Goal: Information Seeking & Learning: Learn about a topic

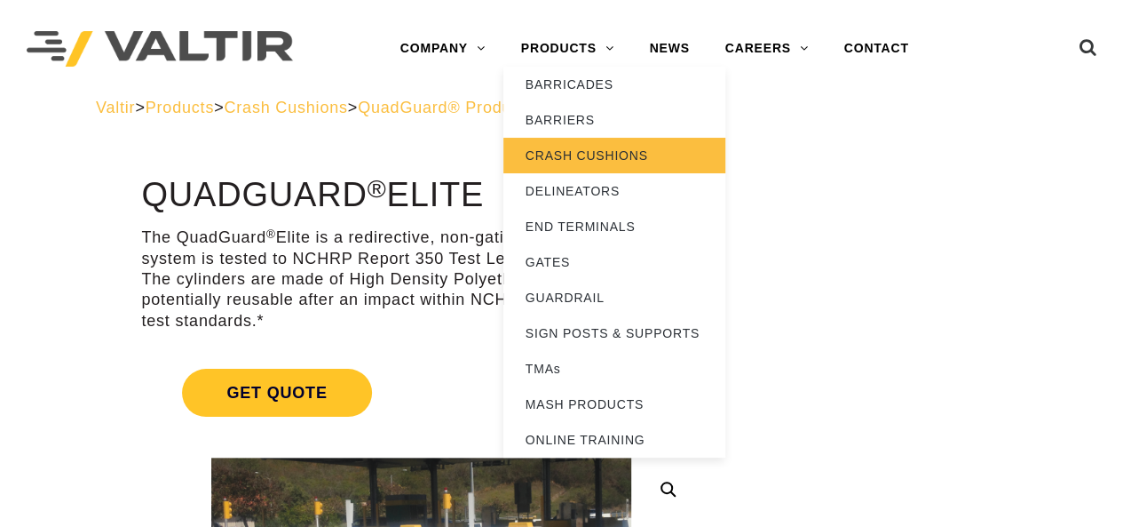
click at [558, 143] on link "CRASH CUSHIONS" at bounding box center [614, 156] width 222 height 36
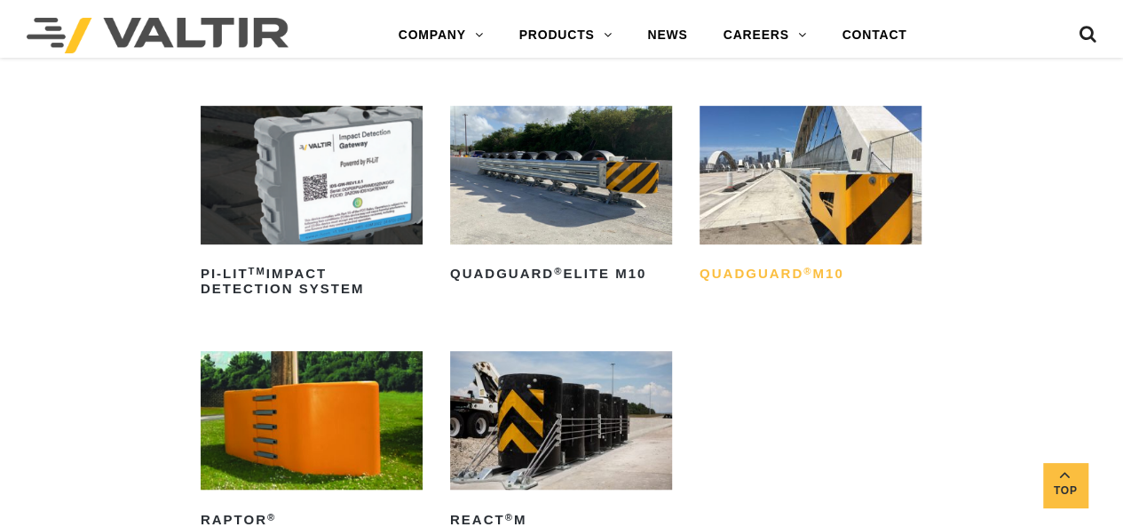
scroll to position [444, 0]
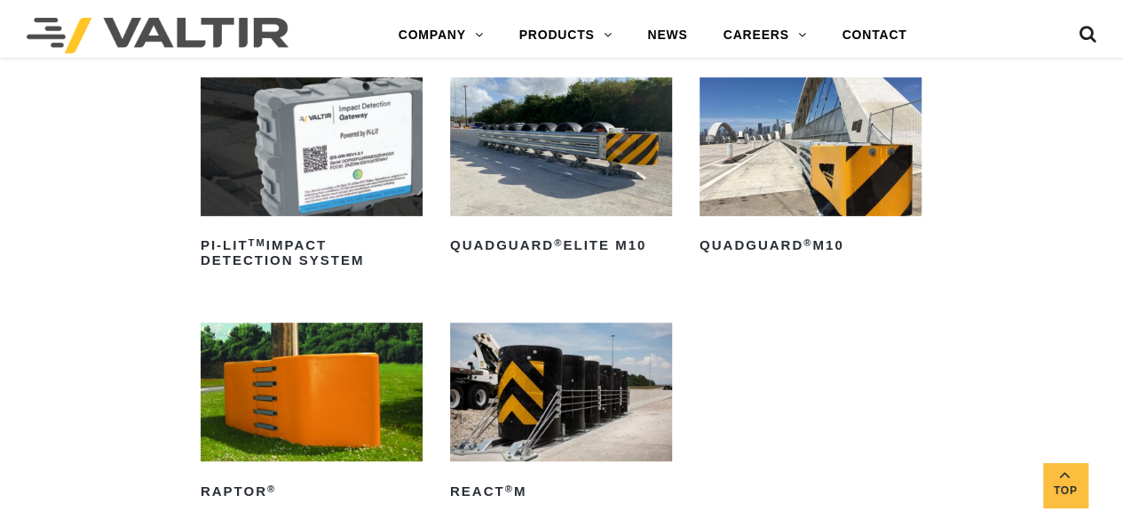
click at [830, 203] on img at bounding box center [811, 146] width 222 height 139
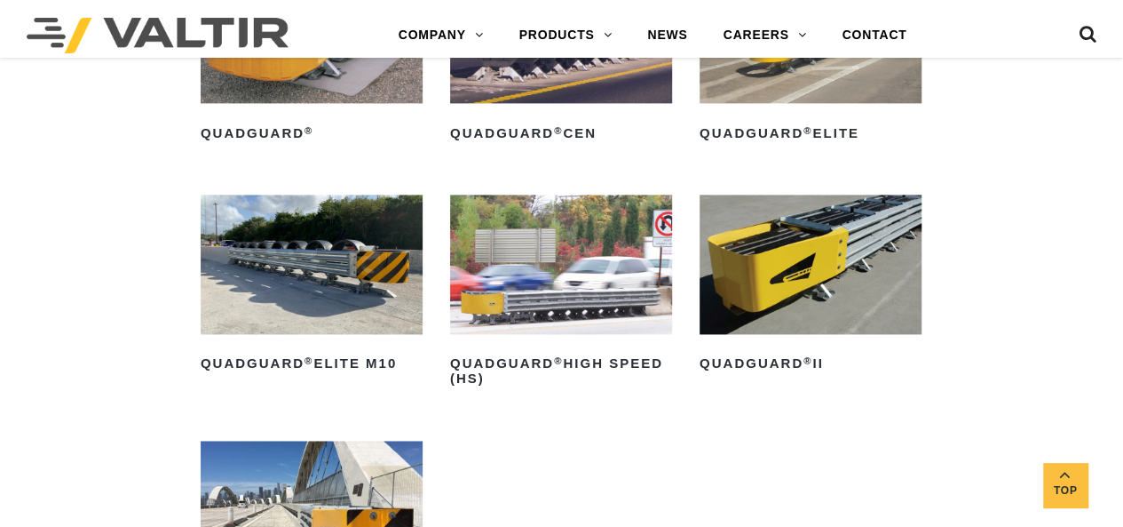
scroll to position [1243, 0]
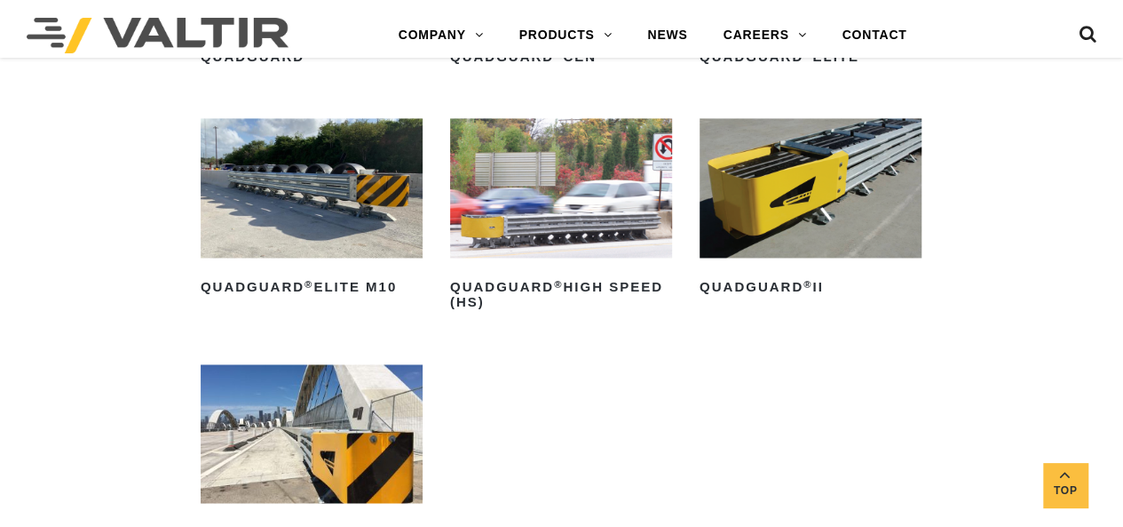
click at [307, 398] on img at bounding box center [312, 433] width 222 height 139
click at [828, 236] on img at bounding box center [811, 187] width 222 height 139
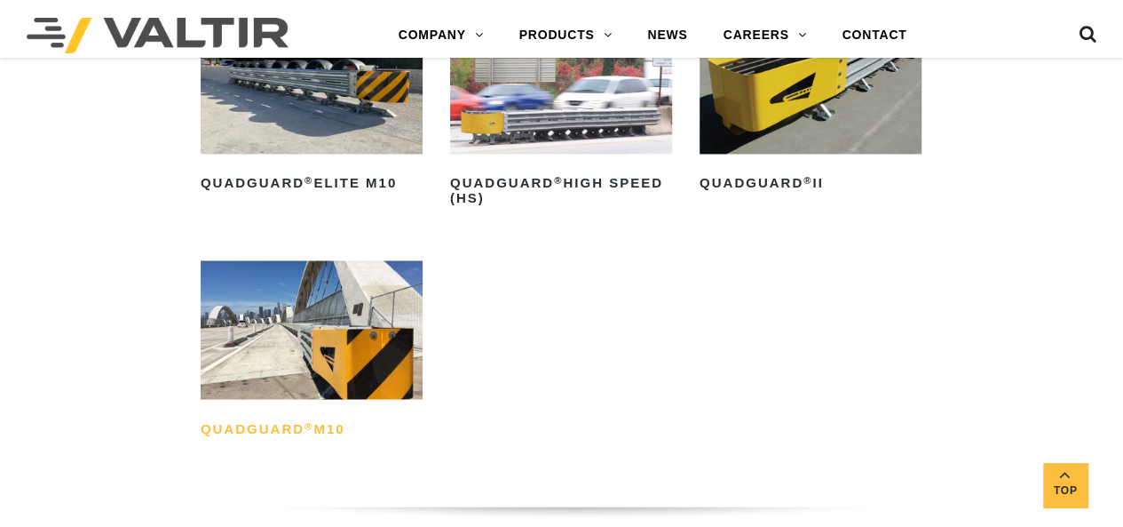
scroll to position [1421, 0]
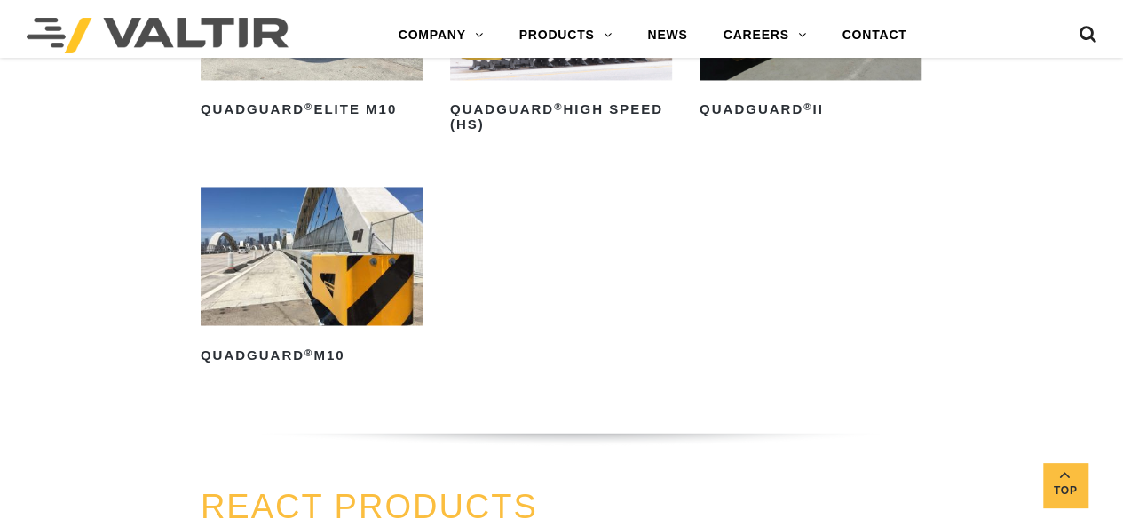
click at [316, 267] on img at bounding box center [312, 255] width 222 height 139
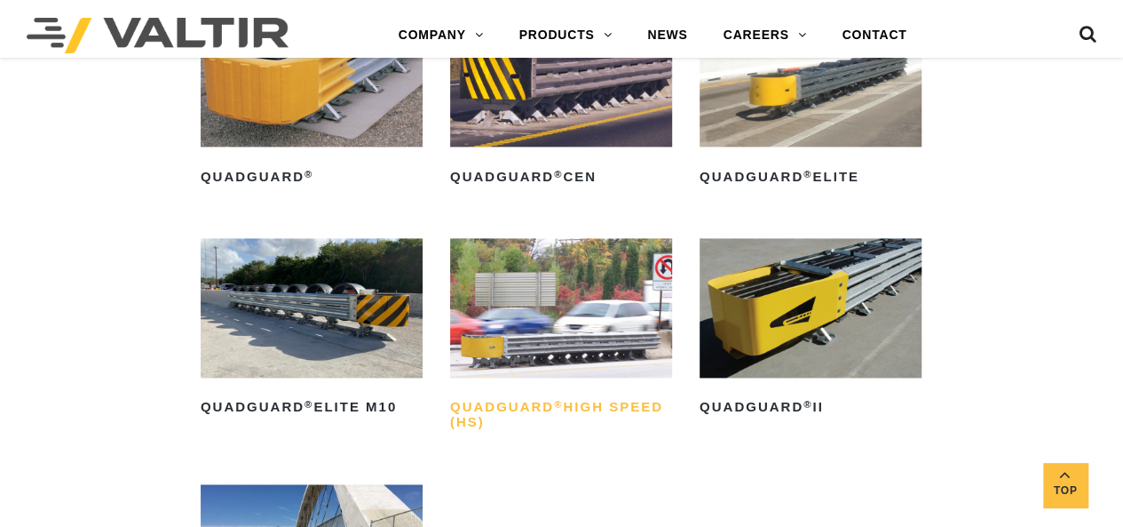
scroll to position [1243, 0]
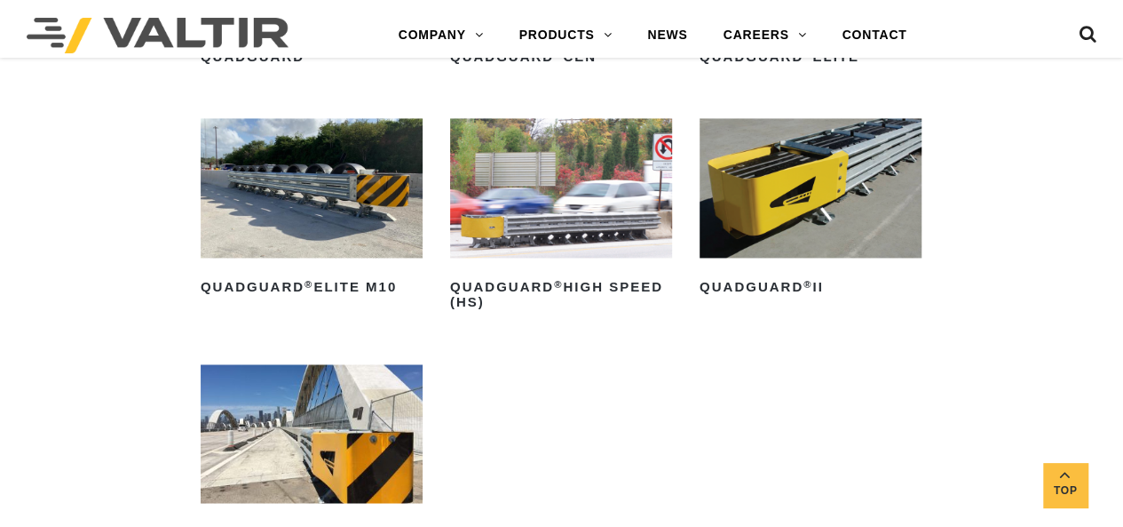
click at [344, 201] on img at bounding box center [312, 187] width 222 height 139
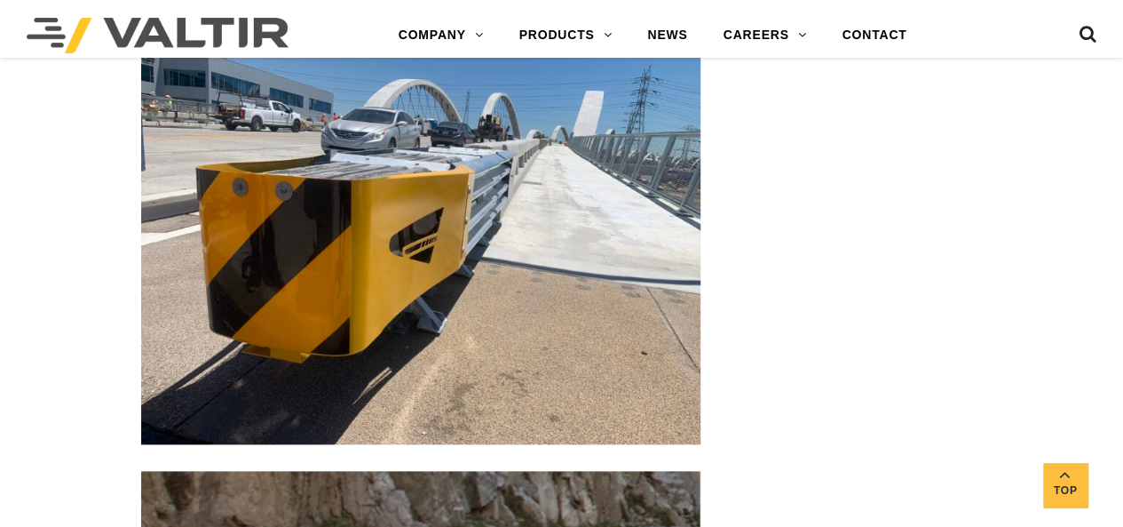
scroll to position [4262, 0]
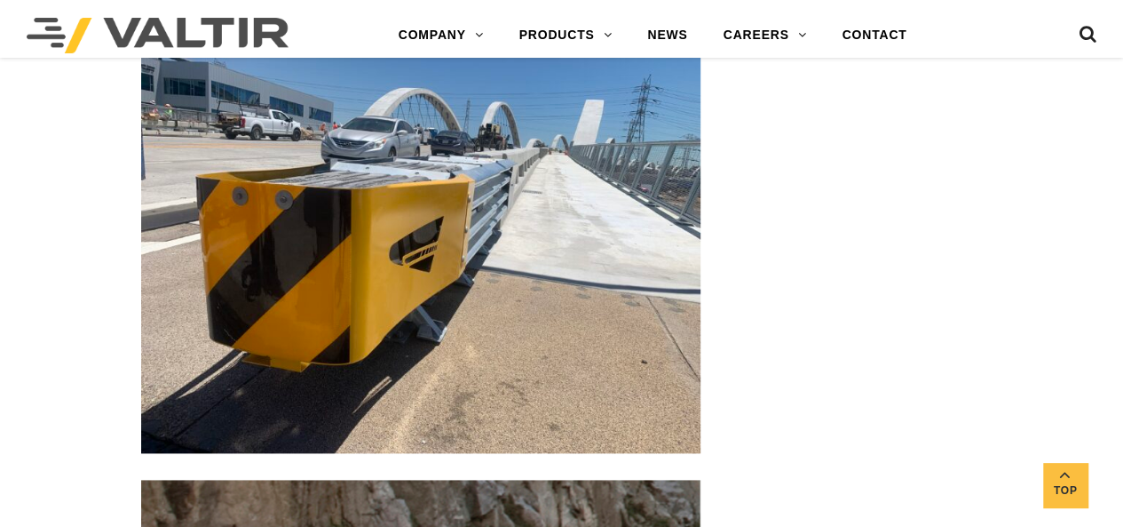
drag, startPoint x: 365, startPoint y: 392, endPoint x: 407, endPoint y: 170, distance: 225.0
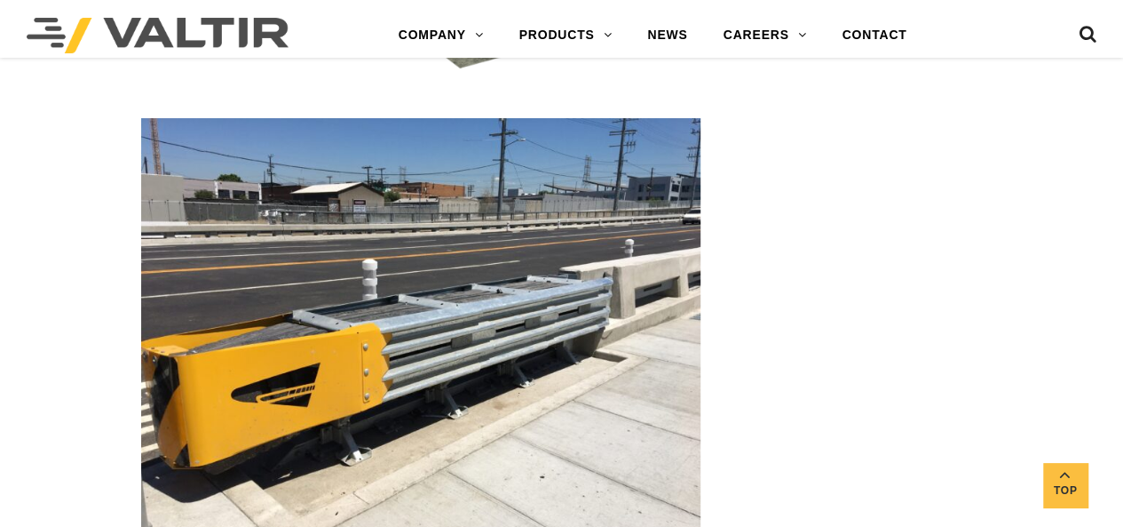
drag, startPoint x: 919, startPoint y: 341, endPoint x: 892, endPoint y: -6, distance: 348.2
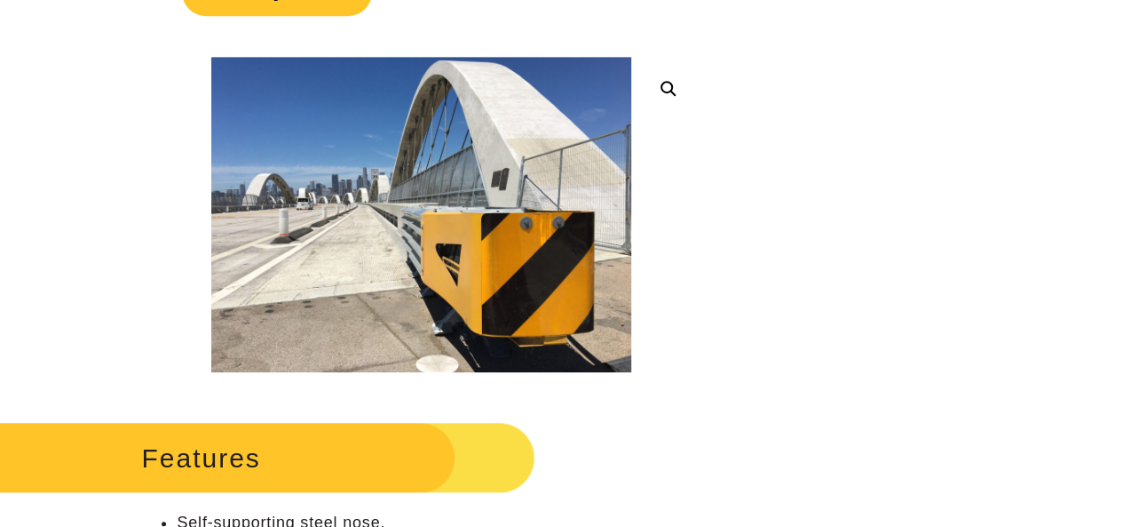
scroll to position [0, 0]
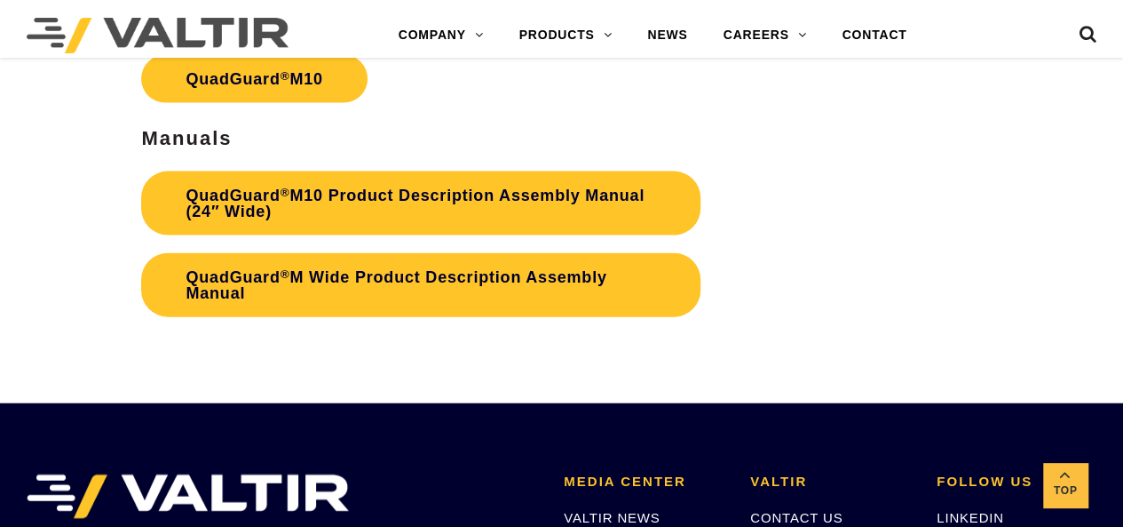
scroll to position [5013, 0]
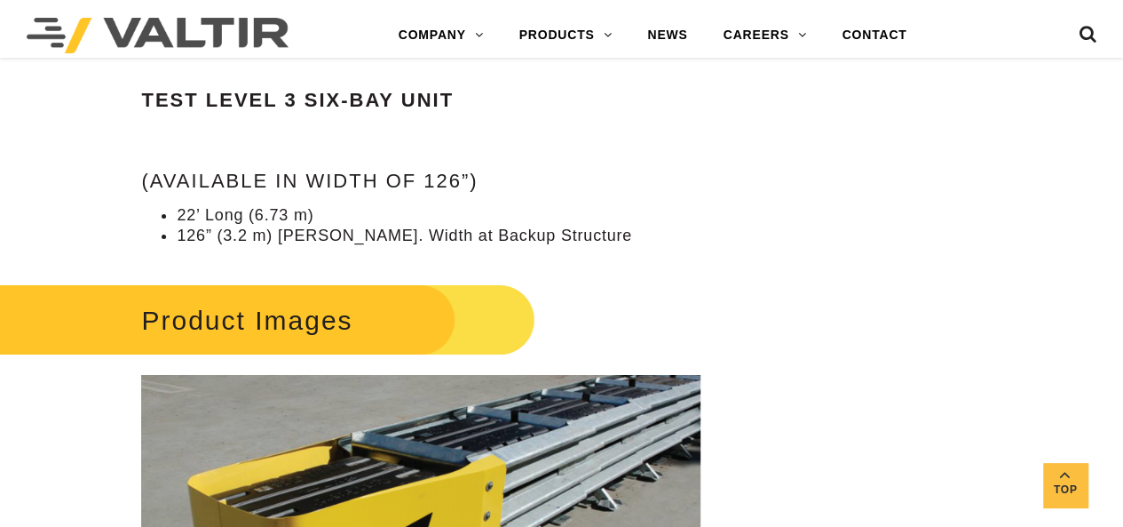
scroll to position [3196, 0]
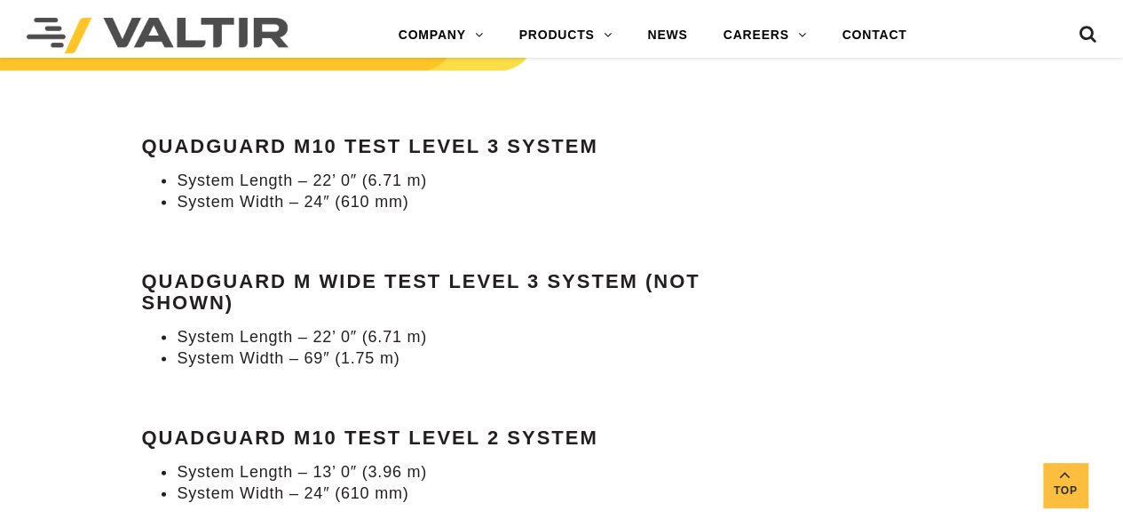
scroll to position [1687, 0]
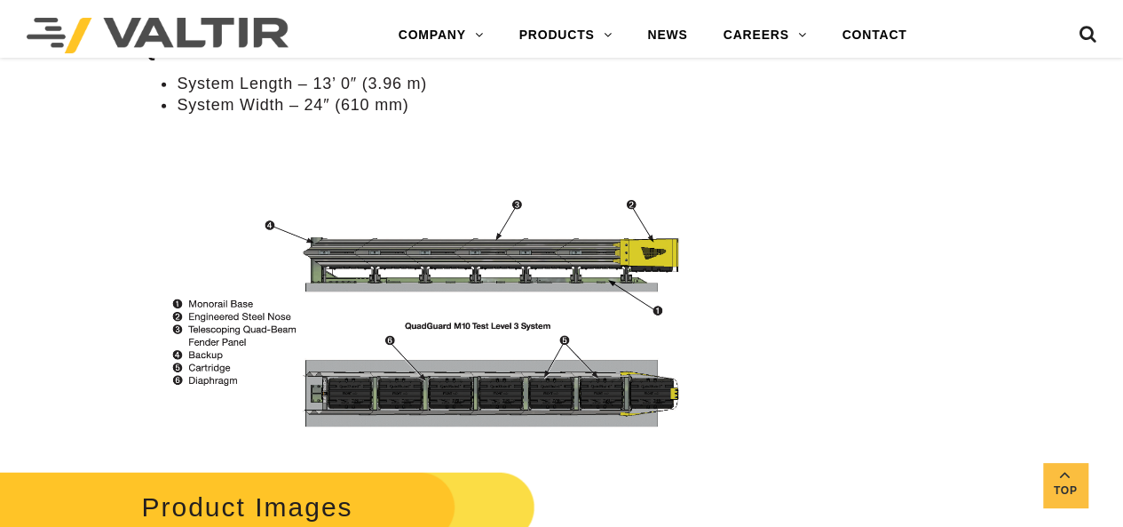
drag, startPoint x: 104, startPoint y: 294, endPoint x: 98, endPoint y: 75, distance: 219.4
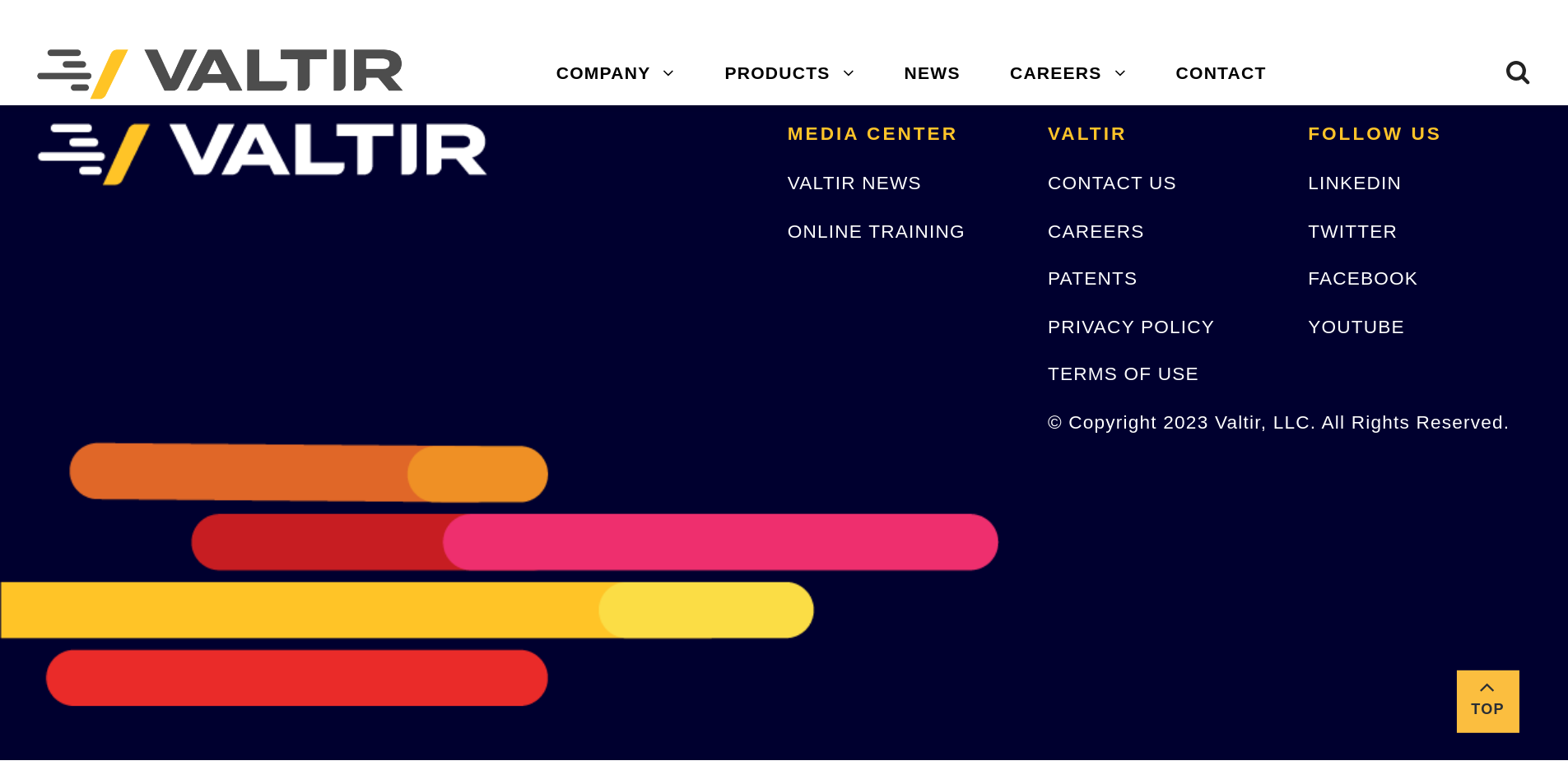
scroll to position [6829, 0]
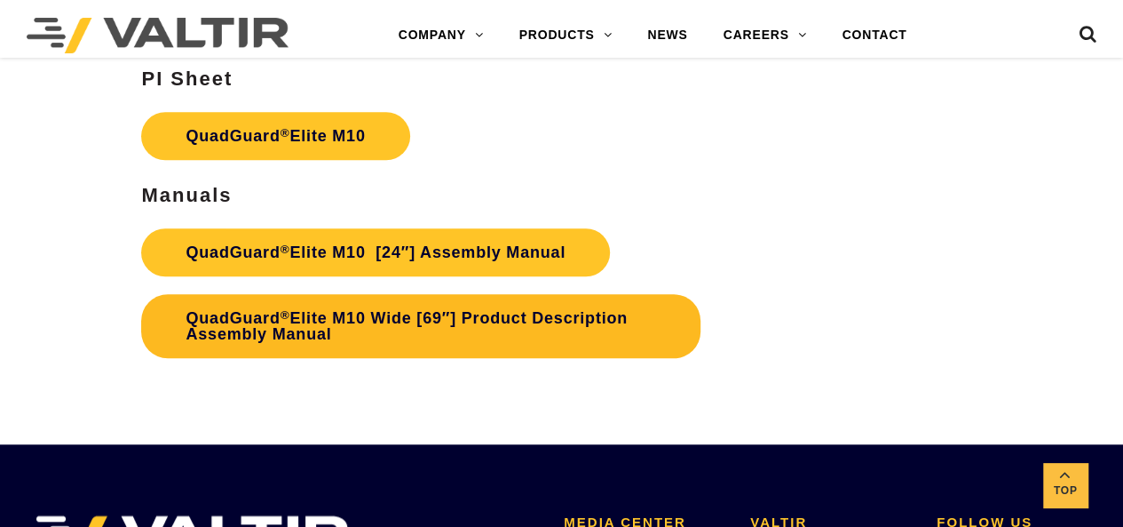
click at [475, 326] on link "QuadGuard ® Elite M10 Wide [69″] Product Description Assembly Manual" at bounding box center [420, 326] width 559 height 64
